Goal: Obtain resource: Obtain resource

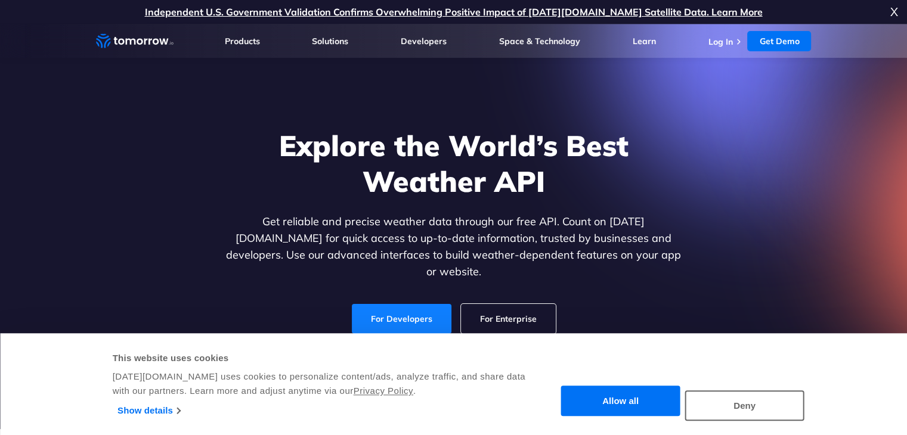
click at [376, 309] on link "For Developers" at bounding box center [402, 319] width 100 height 30
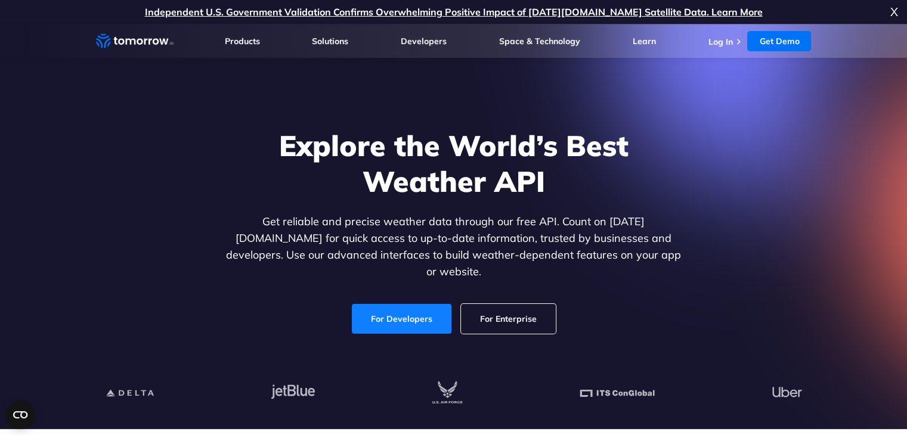
click at [376, 309] on link "For Developers" at bounding box center [402, 319] width 100 height 30
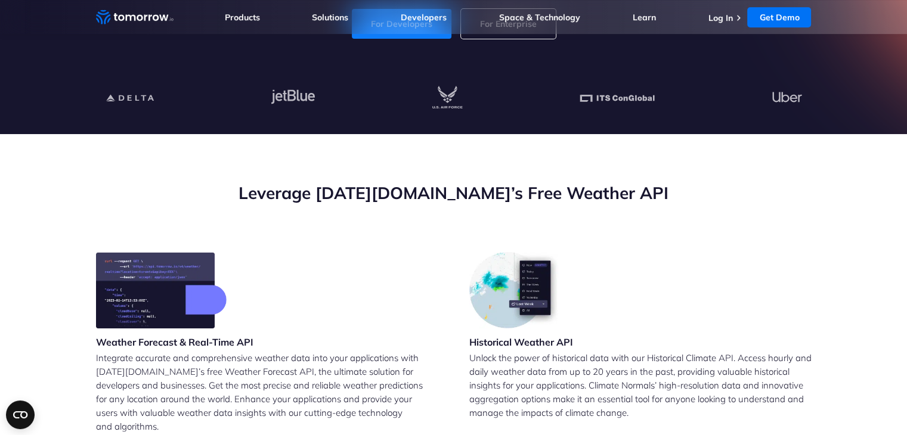
scroll to position [324, 0]
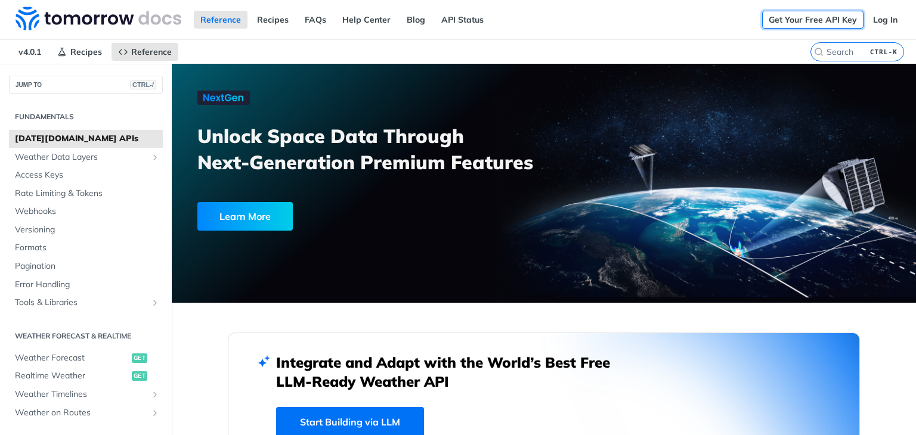
click at [797, 23] on link "Get Your Free API Key" at bounding box center [812, 20] width 101 height 18
click at [879, 21] on link "Log In" at bounding box center [885, 20] width 38 height 18
